Goal: Communication & Community: Answer question/provide support

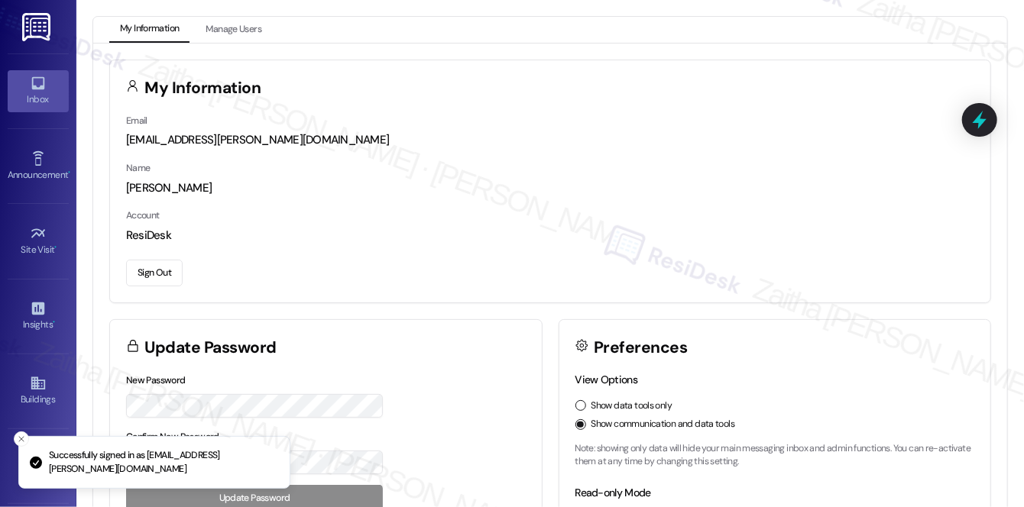
click at [28, 95] on div "Inbox" at bounding box center [38, 99] width 76 height 15
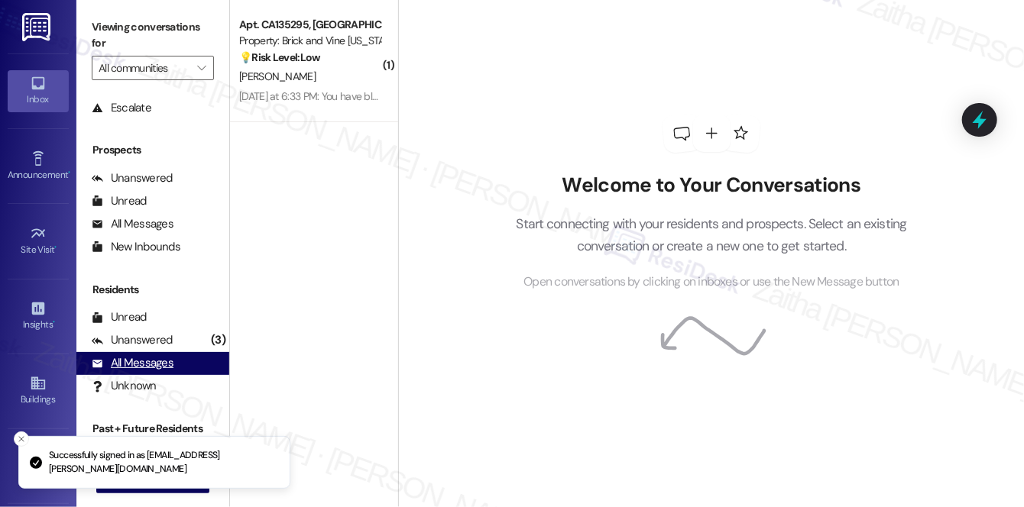
scroll to position [182, 0]
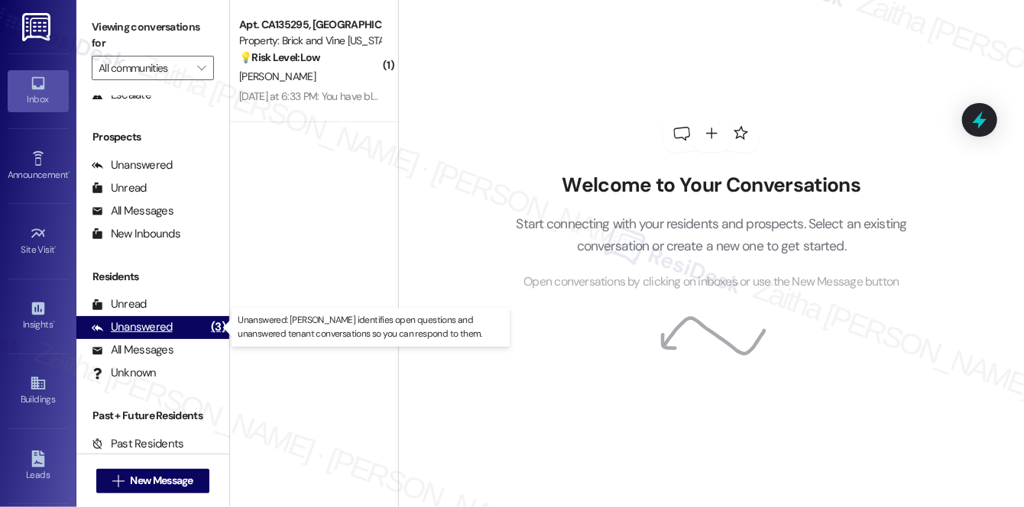
click at [155, 329] on div "Unanswered" at bounding box center [132, 327] width 81 height 16
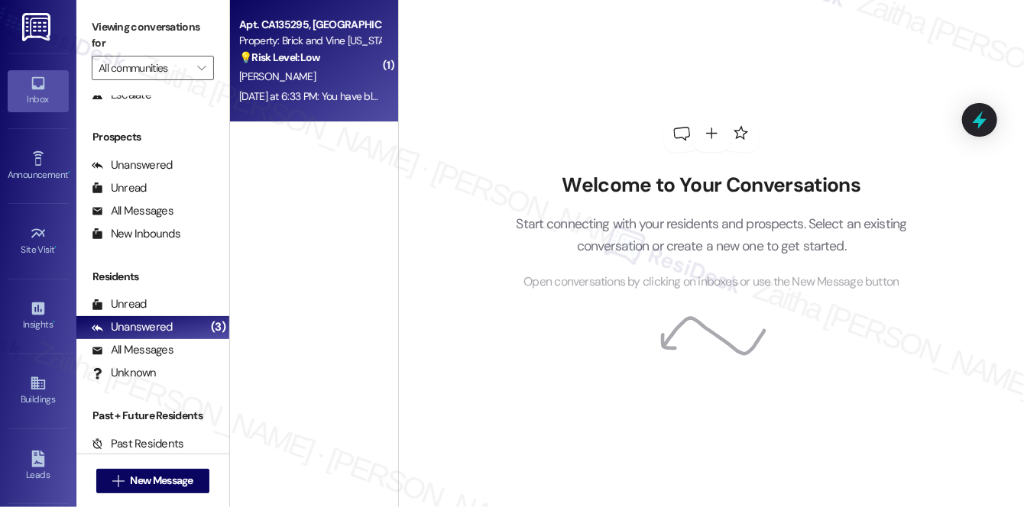
click at [350, 75] on div "[PERSON_NAME]" at bounding box center [310, 76] width 144 height 19
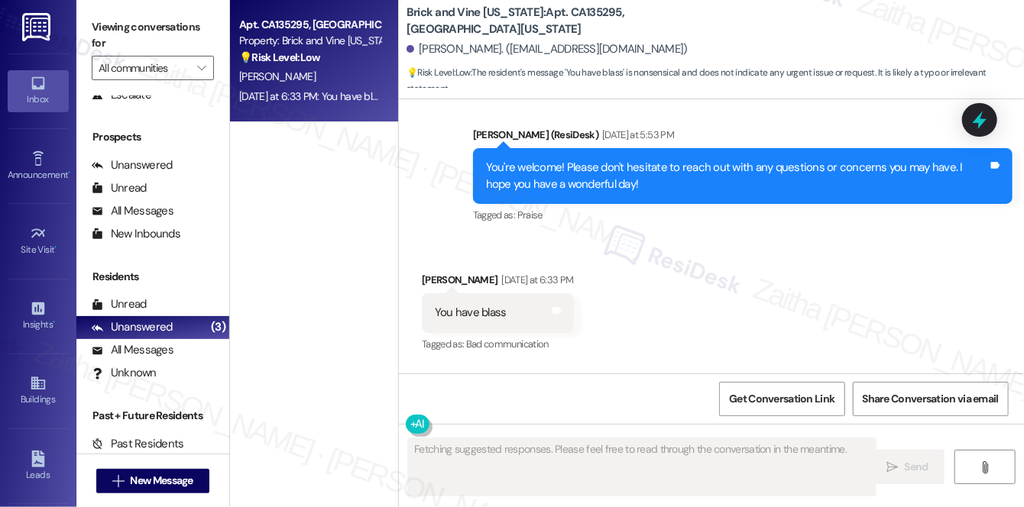
scroll to position [8417, 0]
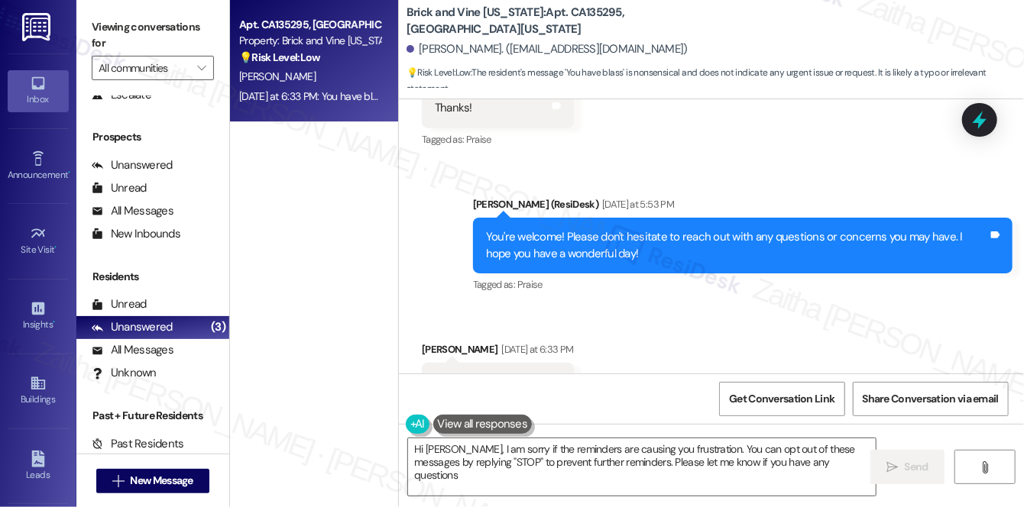
type textarea "Hi [PERSON_NAME], I am sorry if the reminders are causing you frustration. You …"
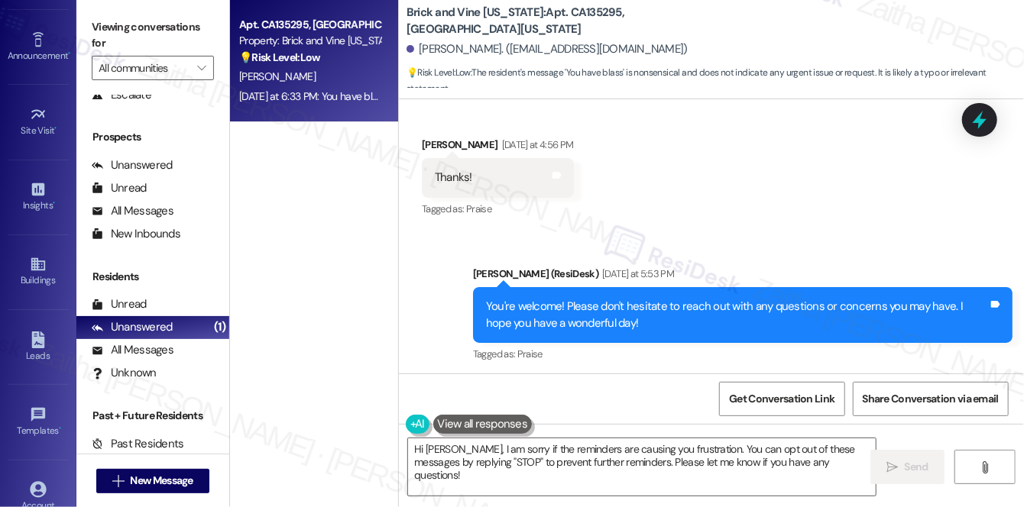
scroll to position [138, 0]
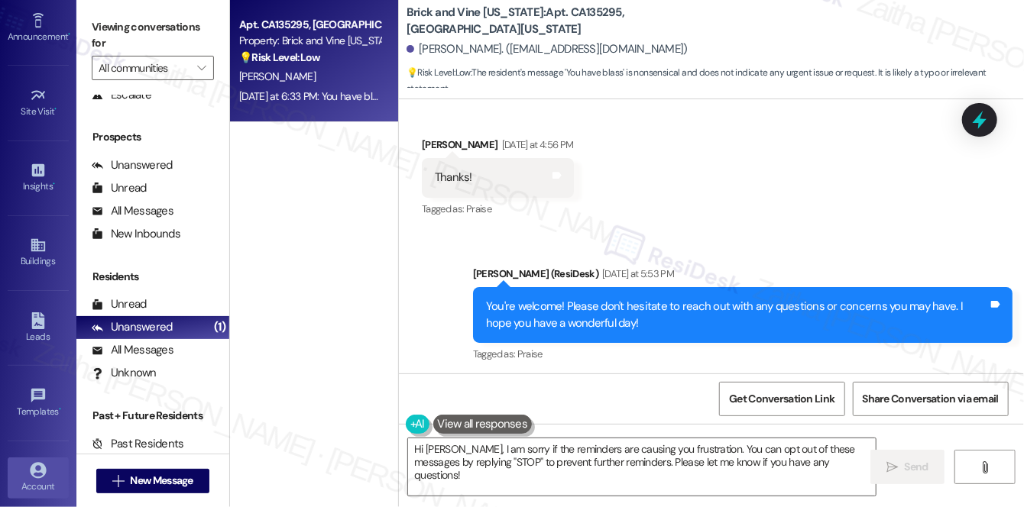
click at [49, 471] on link "Account" at bounding box center [38, 478] width 61 height 41
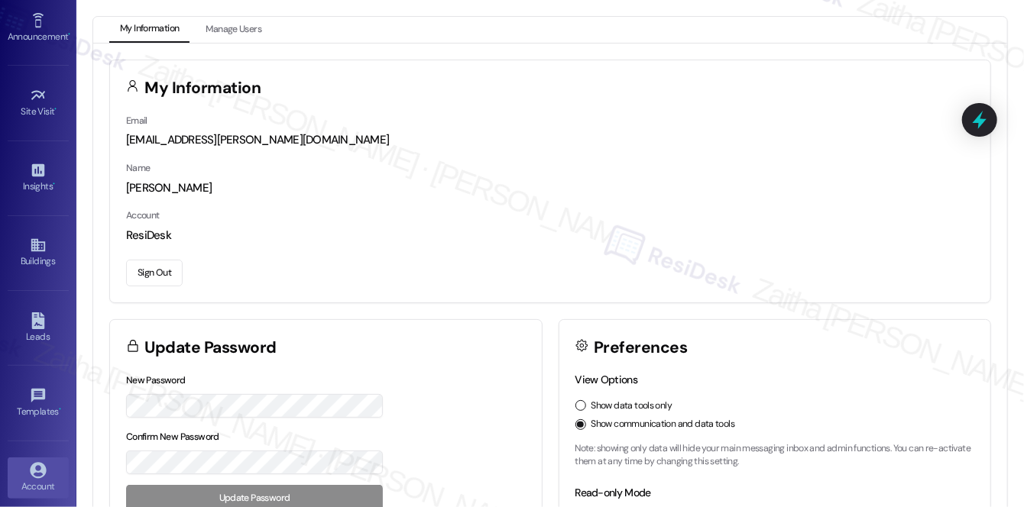
click at [157, 277] on button "Sign Out" at bounding box center [154, 273] width 57 height 27
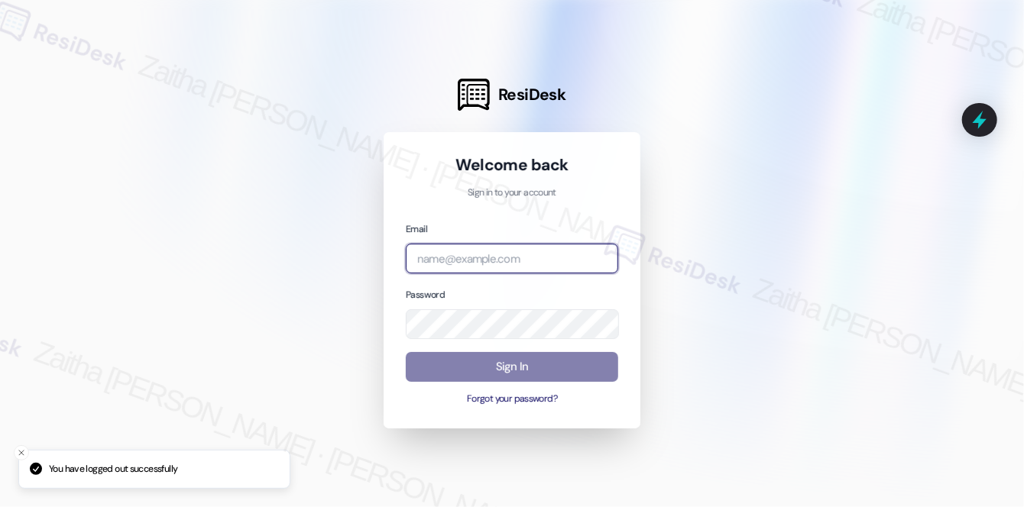
click at [481, 258] on input "email" at bounding box center [512, 259] width 212 height 30
type input "automated-surveys-[MEDICAL_DATA]_formerly_regency-zaitha.mae.[PERSON_NAME]@[MED…"
